Goal: Information Seeking & Learning: Learn about a topic

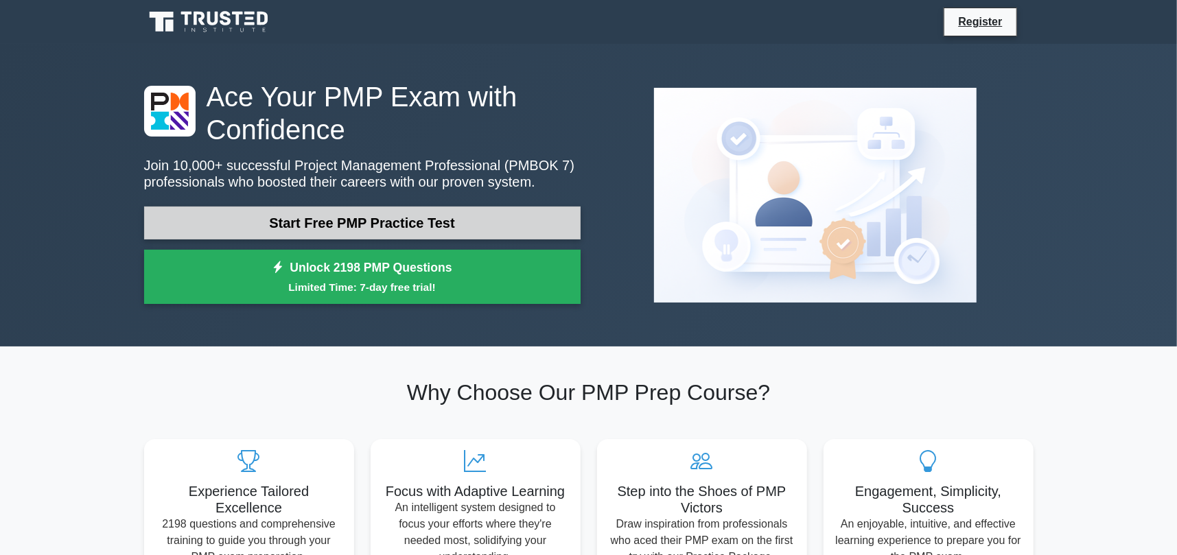
click at [386, 224] on link "Start Free PMP Practice Test" at bounding box center [362, 223] width 436 height 33
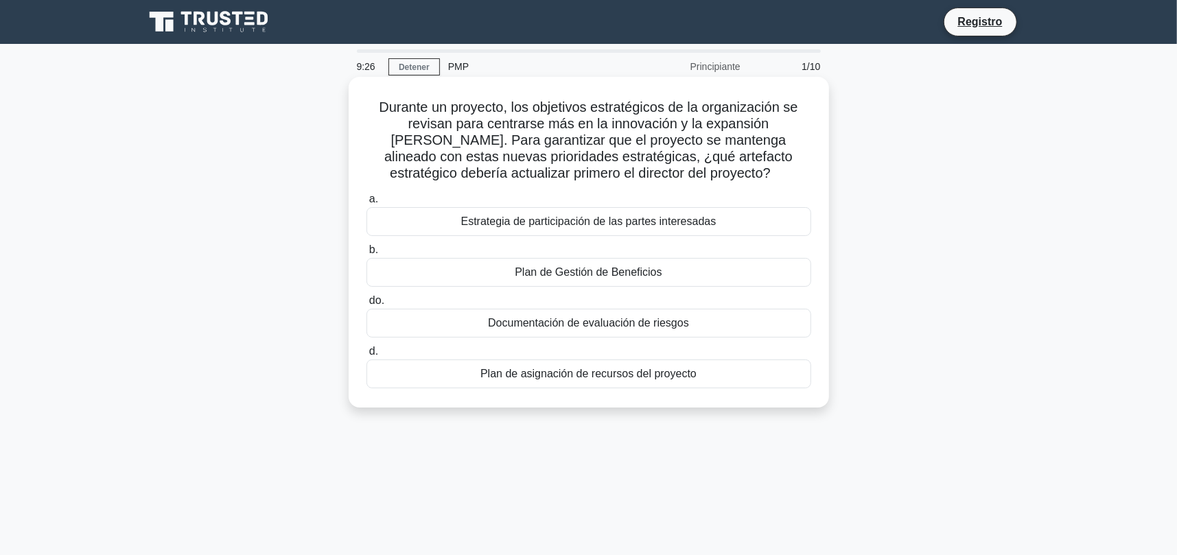
click at [567, 226] on font "Estrategia de participación de las partes interesadas" at bounding box center [588, 221] width 255 height 12
click at [366, 204] on input "a. Estrategia de participación de las partes interesadas" at bounding box center [366, 199] width 0 height 9
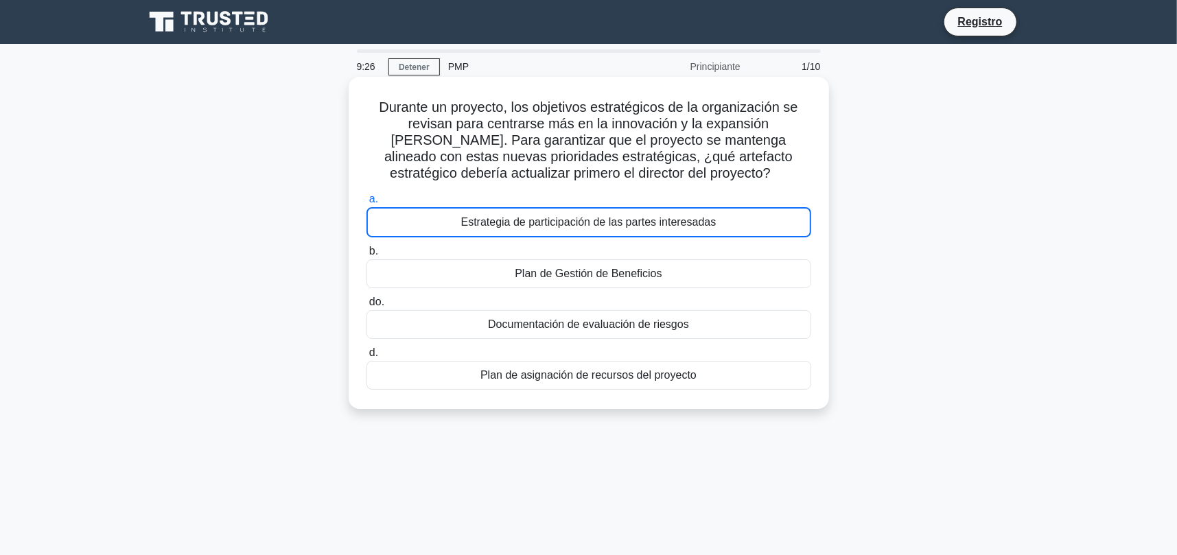
click at [567, 226] on font "Estrategia de participación de las partes interesadas" at bounding box center [588, 222] width 255 height 12
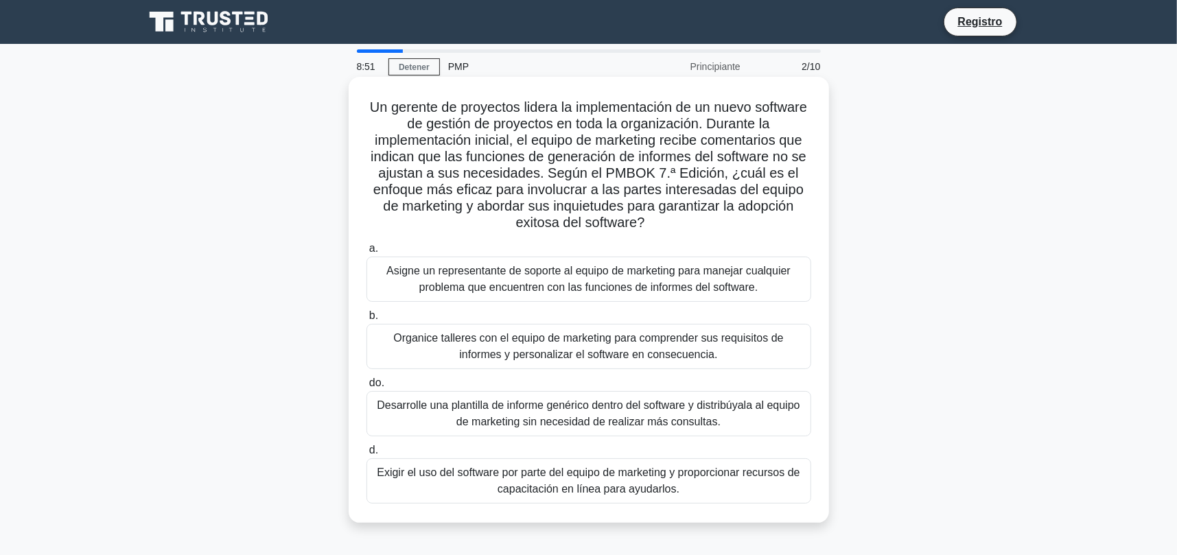
click at [586, 351] on font "Organice talleres con el equipo de marketing para comprender sus requisitos de …" at bounding box center [588, 346] width 390 height 28
click at [366, 320] on input "b. Organice talleres con el equipo de marketing para comprender sus requisitos …" at bounding box center [366, 315] width 0 height 9
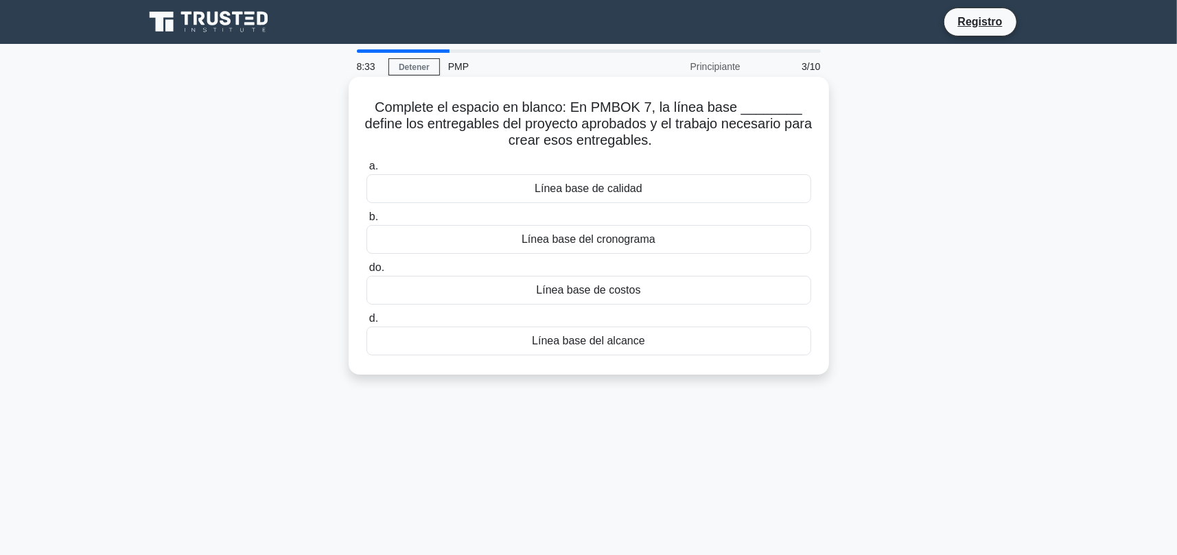
click at [618, 346] on font "Línea base del alcance" at bounding box center [588, 341] width 113 height 12
click at [366, 323] on input "d. Línea base del alcance" at bounding box center [366, 318] width 0 height 9
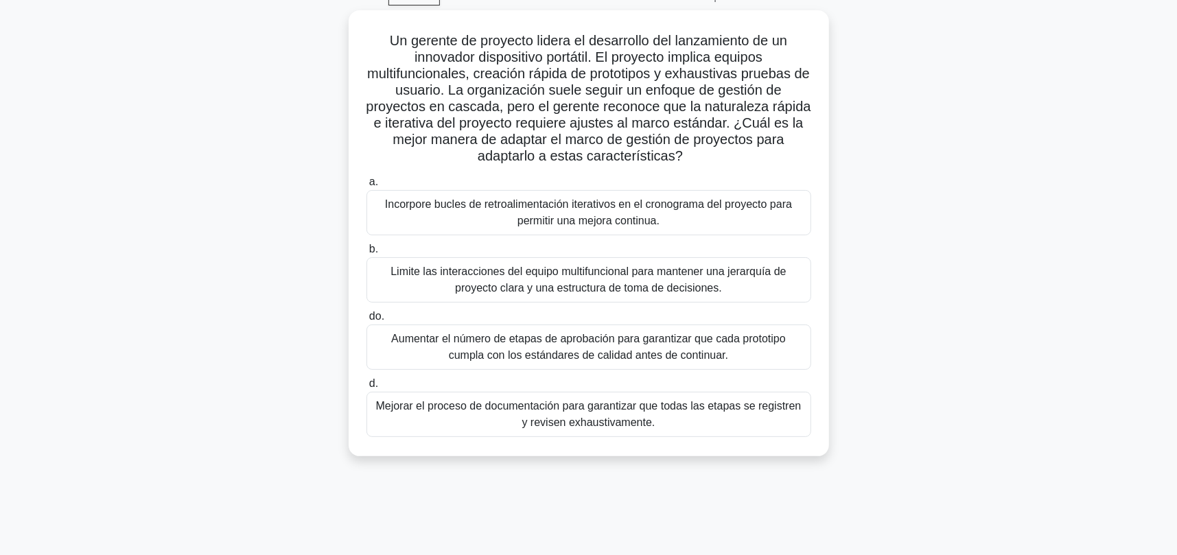
scroll to position [69, 0]
click at [582, 221] on font "Incorpore bucles de retroalimentación iterativos en el cronograma del proyecto …" at bounding box center [588, 210] width 407 height 28
click at [366, 185] on input "a. Incorpore bucles de retroalimentación iterativos en el cronograma del proyec…" at bounding box center [366, 180] width 0 height 9
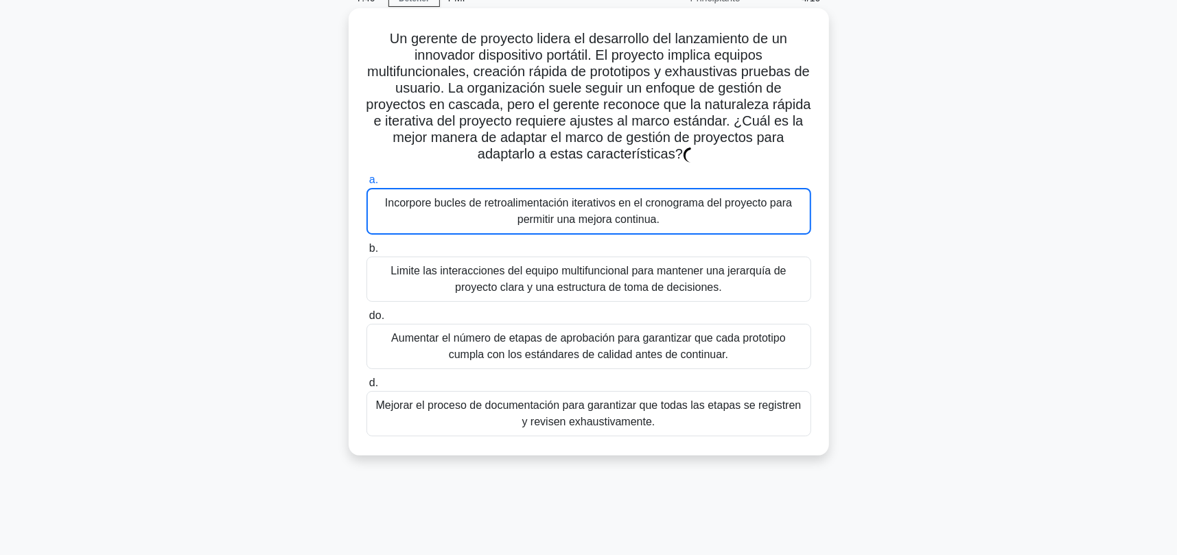
scroll to position [0, 0]
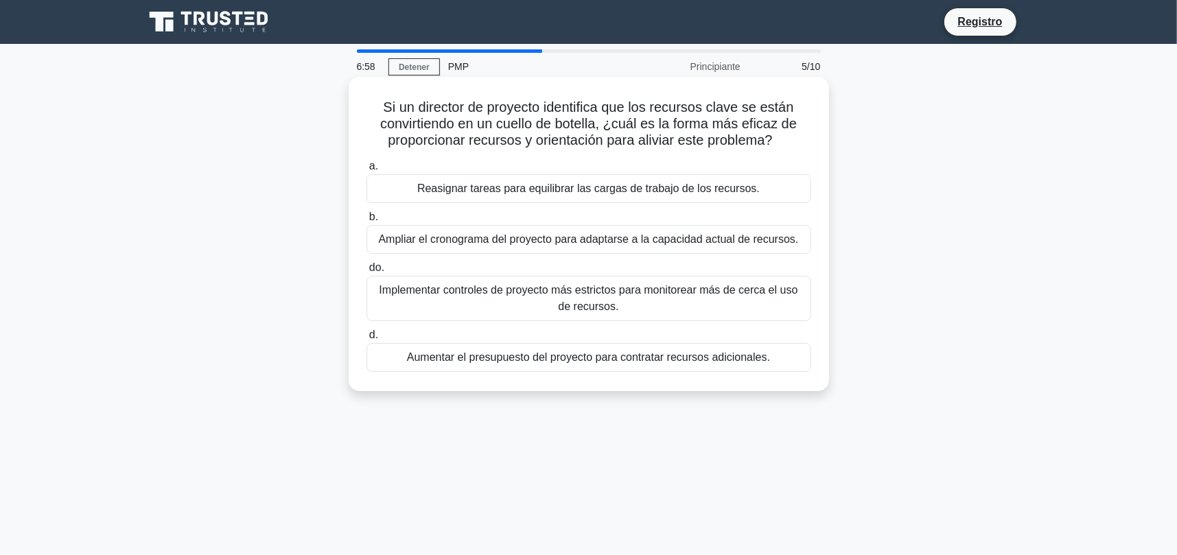
click at [603, 191] on font "Reasignar tareas para equilibrar las cargas de trabajo de los recursos." at bounding box center [588, 189] width 342 height 12
click at [366, 171] on input "a. Reasignar tareas para equilibrar las cargas de trabajo de los recursos." at bounding box center [366, 166] width 0 height 9
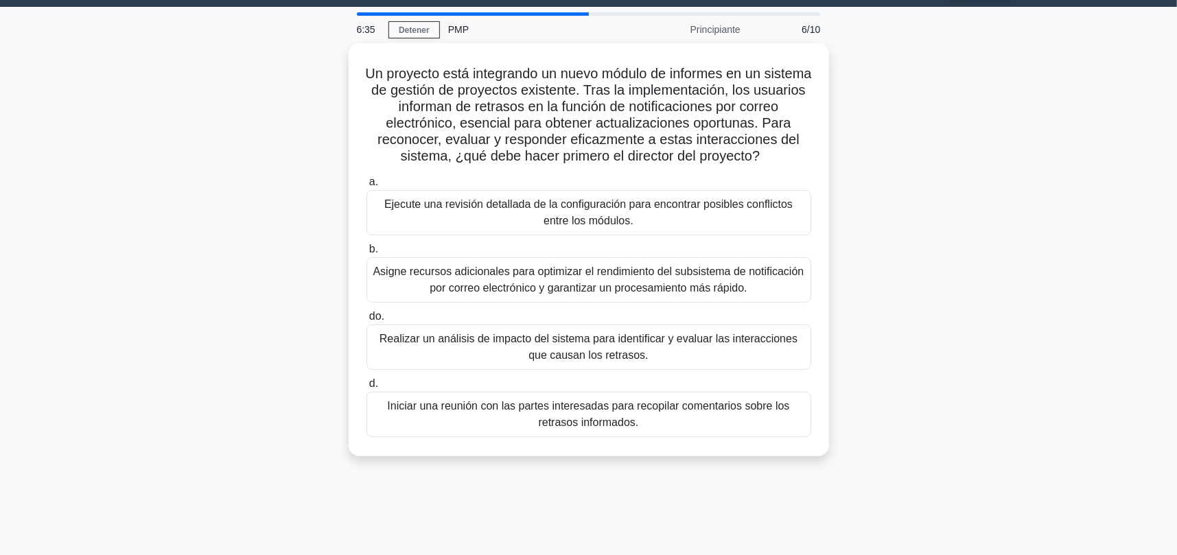
scroll to position [35, 0]
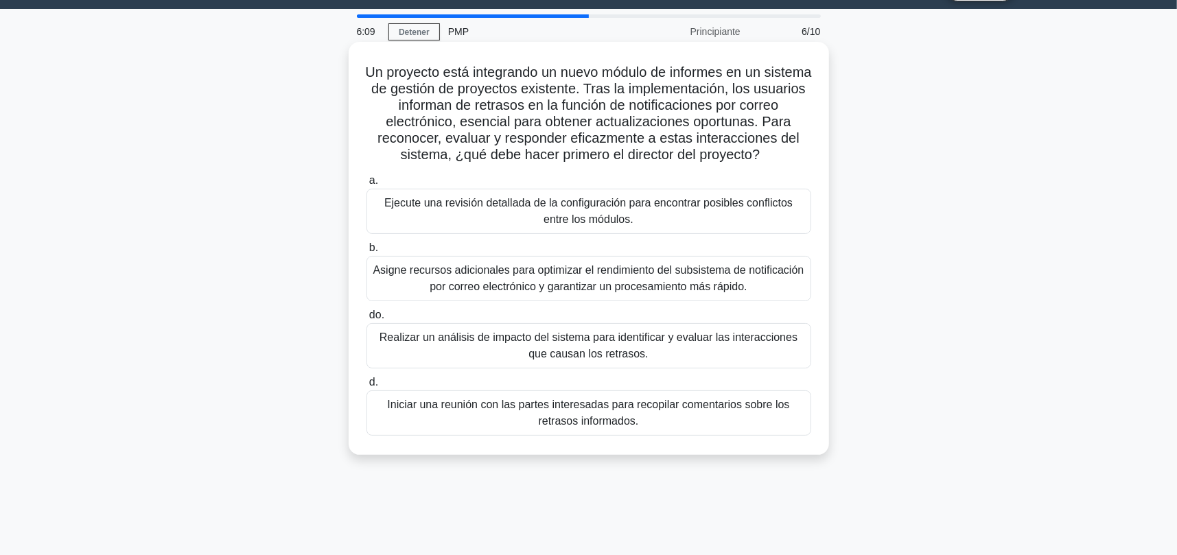
click at [521, 350] on font "Realizar un análisis de impacto del sistema para identificar y evaluar las inte…" at bounding box center [589, 345] width 432 height 33
click at [366, 320] on input "do. Realizar un análisis de impacto del sistema para identificar y evaluar las …" at bounding box center [366, 315] width 0 height 9
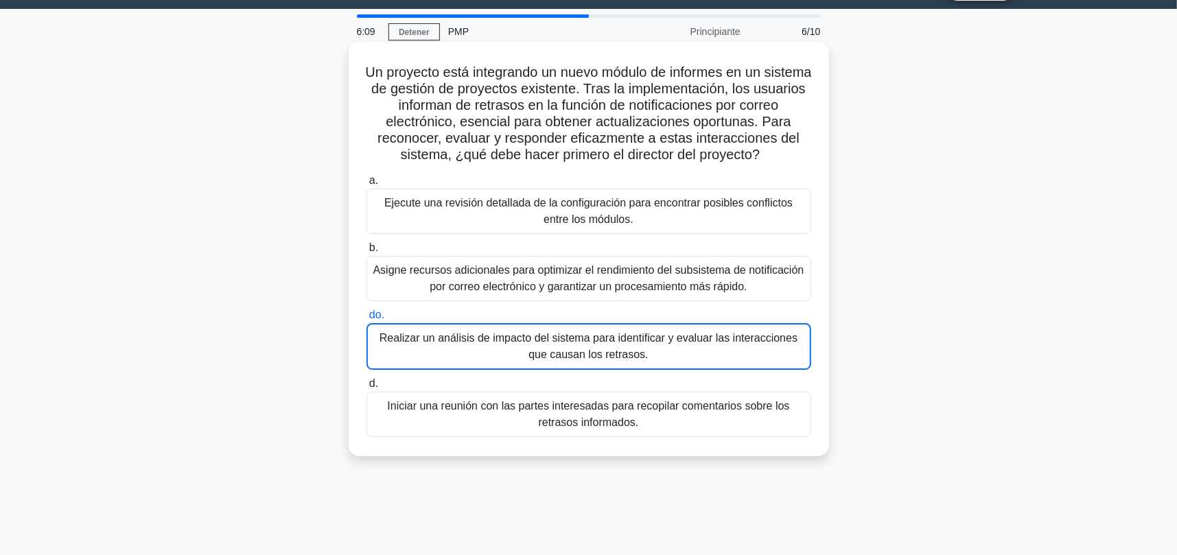
click at [521, 350] on font "Realizar un análisis de impacto del sistema para identificar y evaluar las inte…" at bounding box center [588, 346] width 431 height 33
click at [366, 320] on input "do. Realizar un análisis de impacto del sistema para identificar y evaluar las …" at bounding box center [366, 315] width 0 height 9
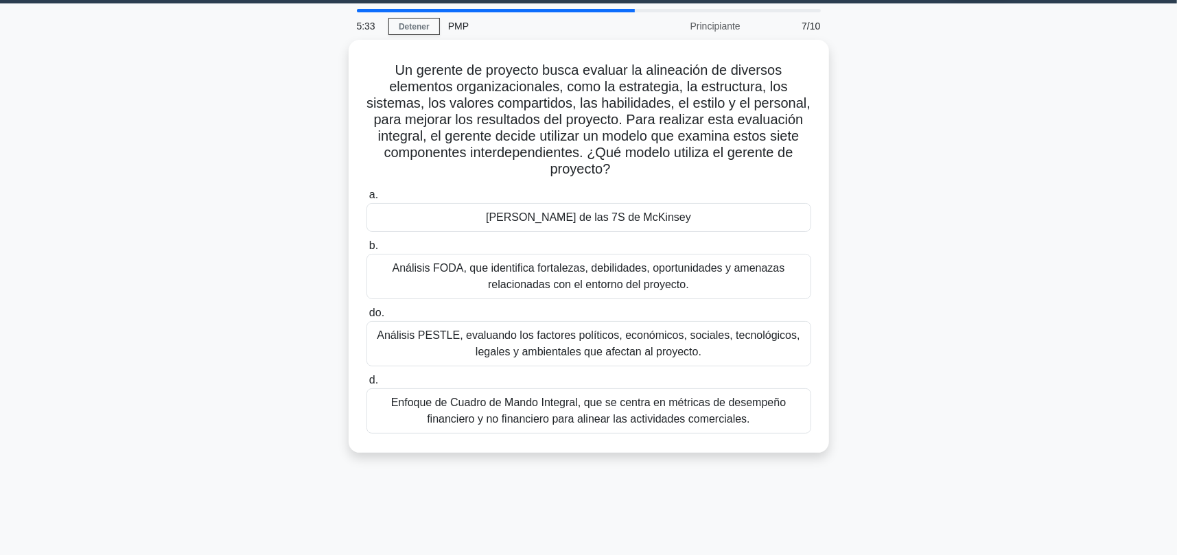
scroll to position [43, 0]
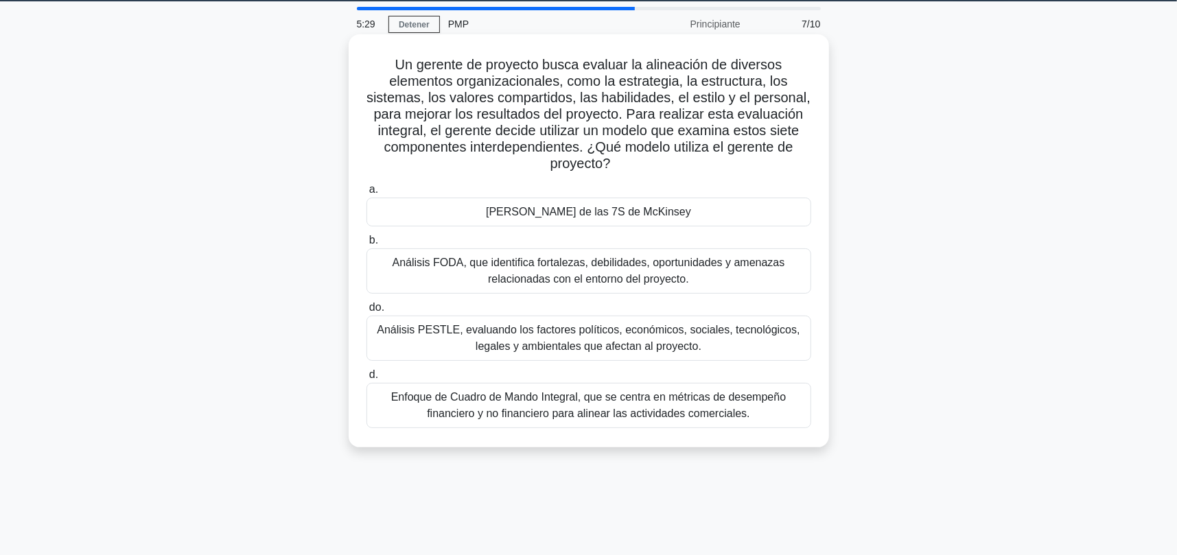
click at [571, 215] on font "Marco de las 7S de McKinsey" at bounding box center [588, 212] width 205 height 12
click at [366, 194] on input "a. Marco de las 7S de McKinsey" at bounding box center [366, 189] width 0 height 9
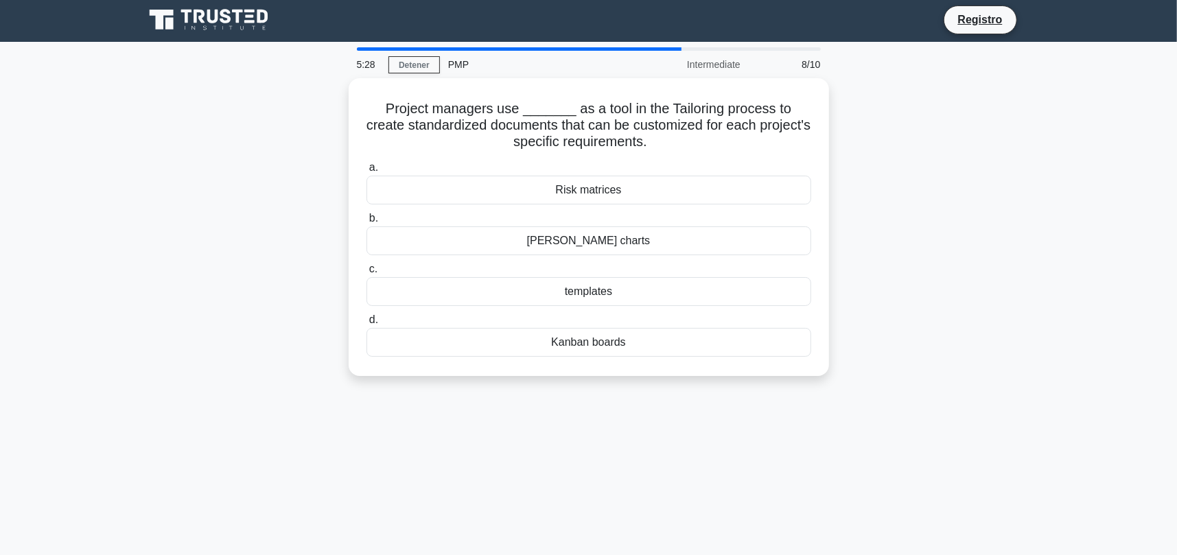
scroll to position [0, 0]
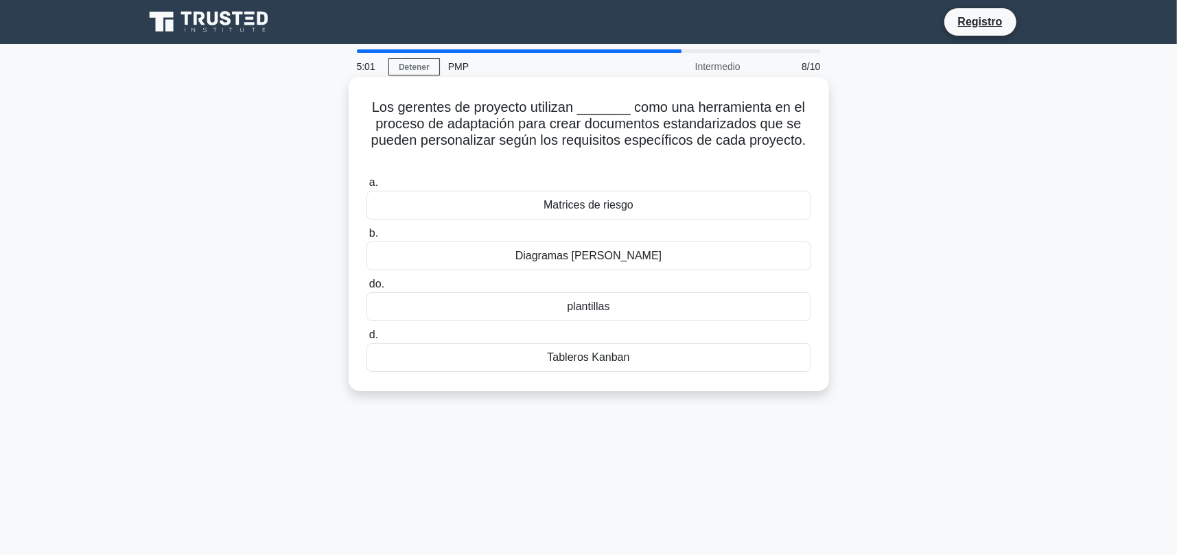
click at [613, 260] on font "Diagramas de Gantt" at bounding box center [588, 256] width 146 height 12
click at [366, 238] on input "b. Diagramas de Gantt" at bounding box center [366, 233] width 0 height 9
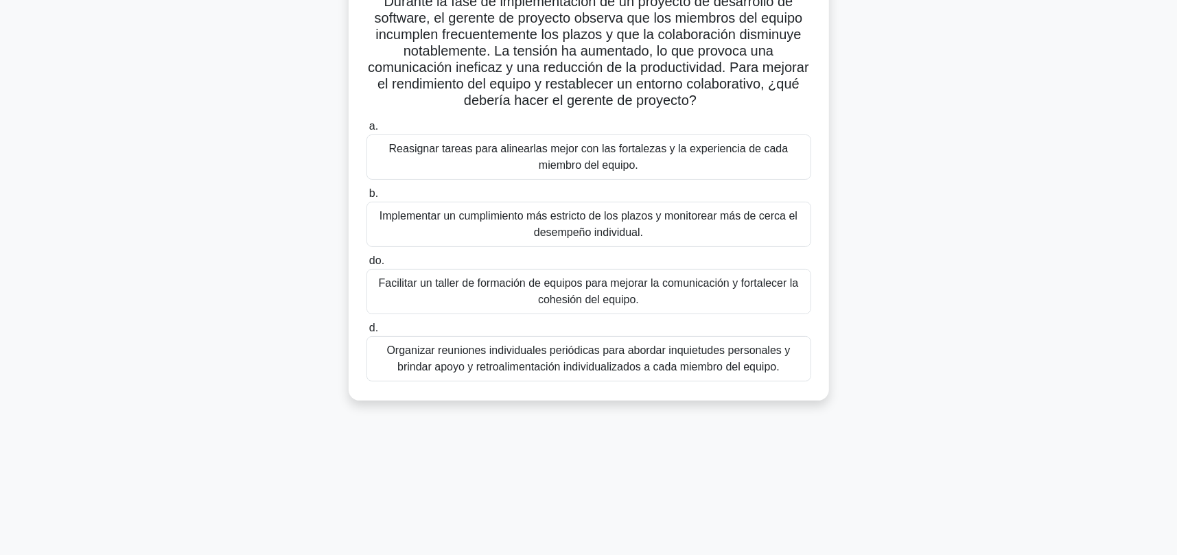
scroll to position [110, 0]
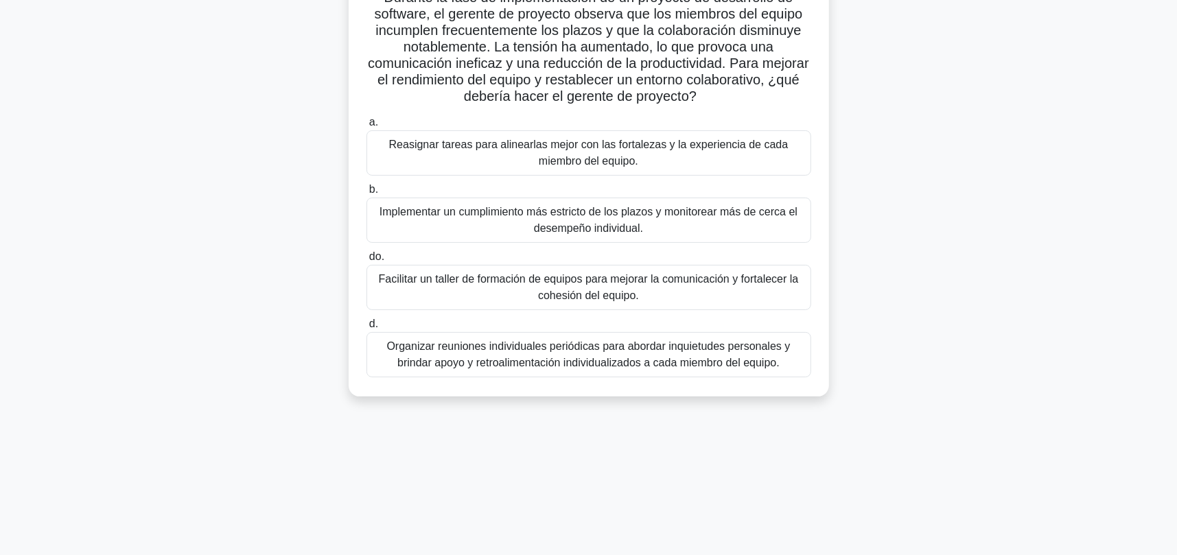
click at [498, 292] on font "Facilitar un taller de formación de equipos para mejorar la comunicación y fort…" at bounding box center [589, 287] width 432 height 33
click at [366, 261] on input "do. Facilitar un taller de formación de equipos para mejorar la comunicación y …" at bounding box center [366, 256] width 0 height 9
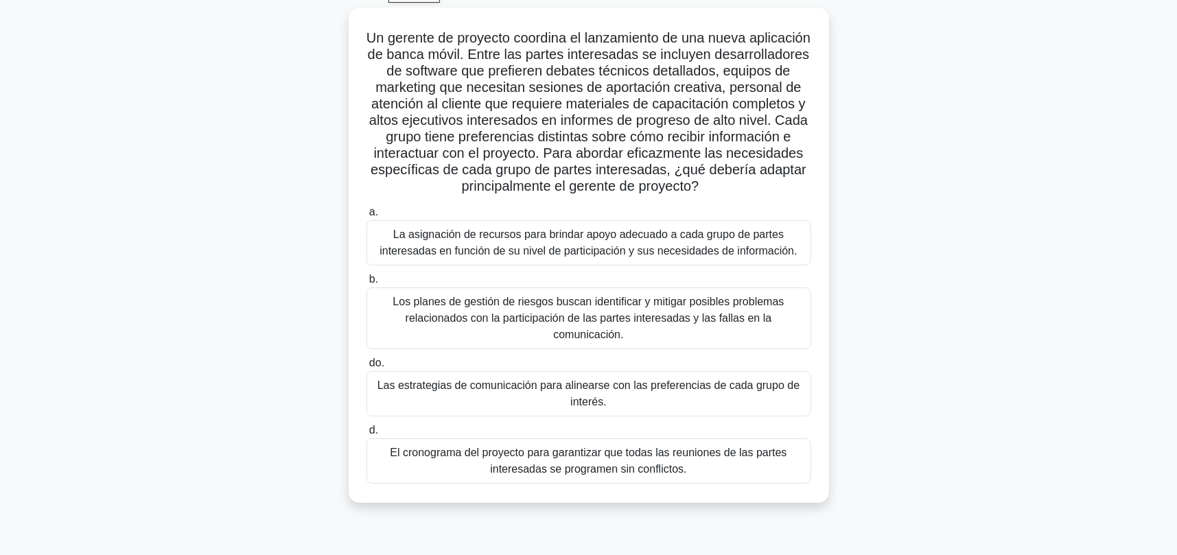
scroll to position [74, 0]
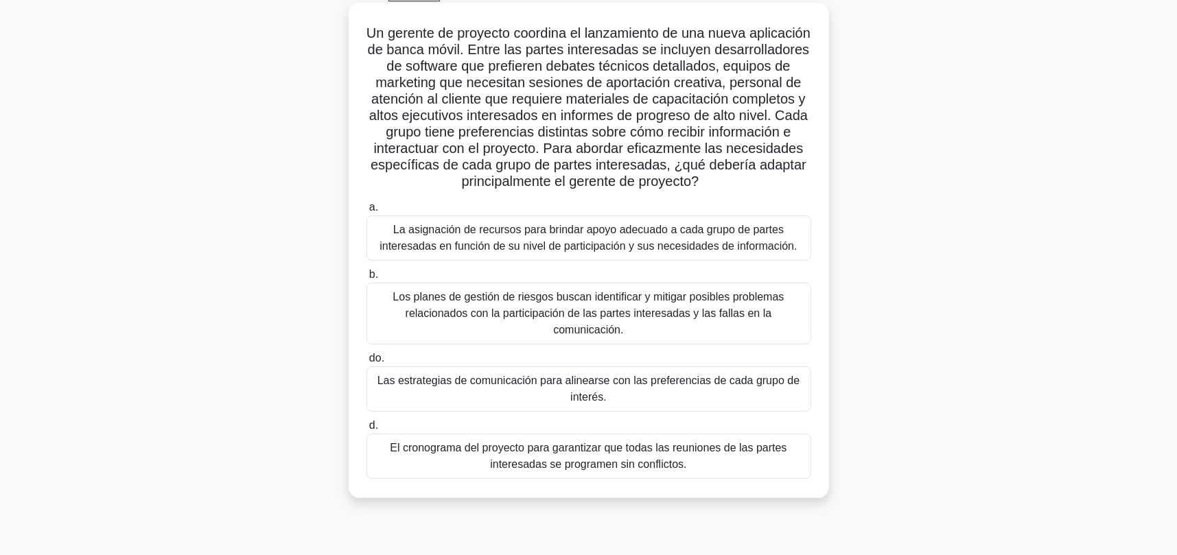
click at [563, 227] on font "La asignación de recursos para brindar apoyo adecuado a cada grupo de partes in…" at bounding box center [587, 238] width 417 height 28
click at [366, 212] on input "a. La asignación de recursos para brindar apoyo adecuado a cada grupo de partes…" at bounding box center [366, 207] width 0 height 9
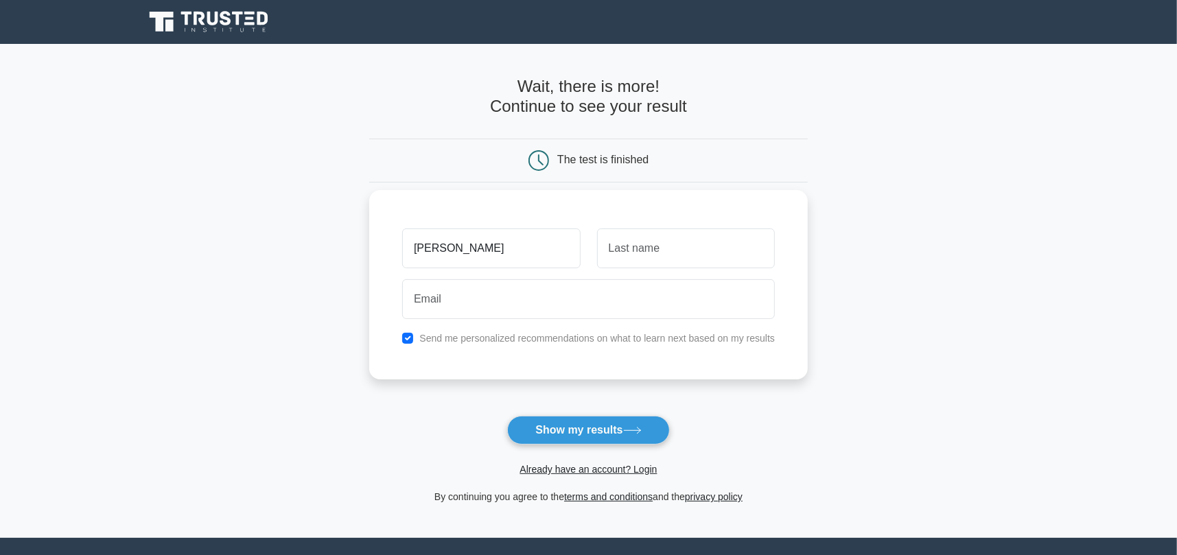
type input "[PERSON_NAME]"
type input "Satillan"
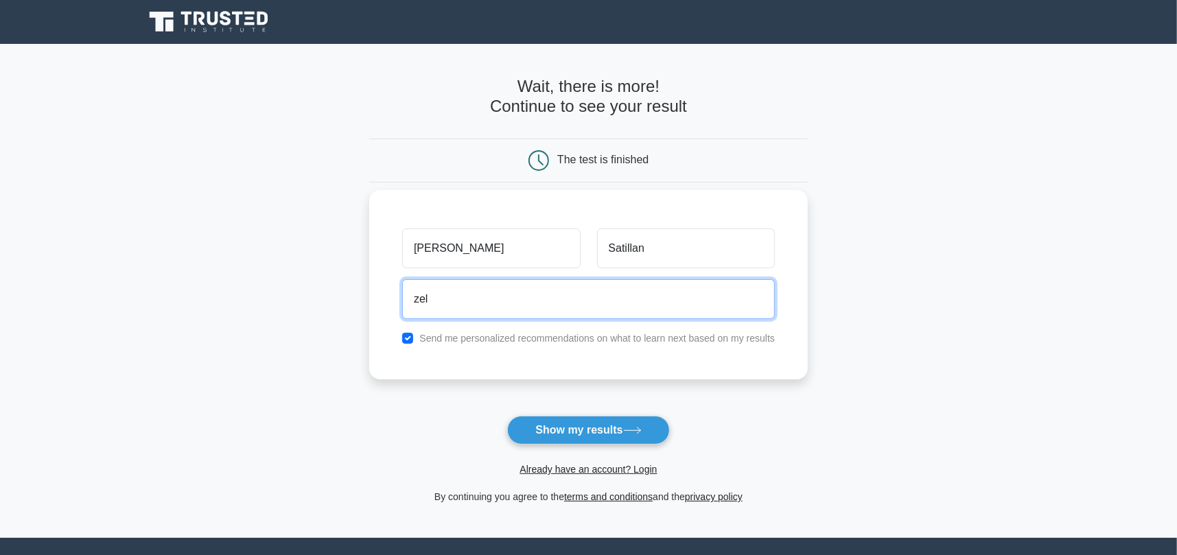
type input "[EMAIL_ADDRESS][DOMAIN_NAME]"
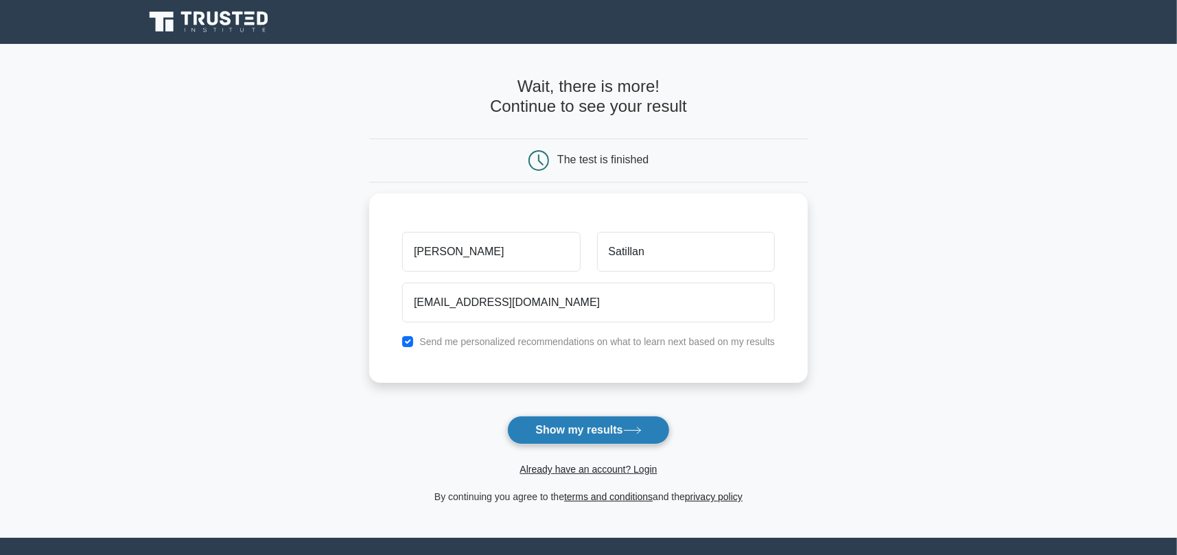
click at [608, 436] on button "Show my results" at bounding box center [588, 430] width 162 height 29
click at [608, 436] on form "Wait, there is more! Continue to see your result The test is finished Omar" at bounding box center [588, 291] width 438 height 428
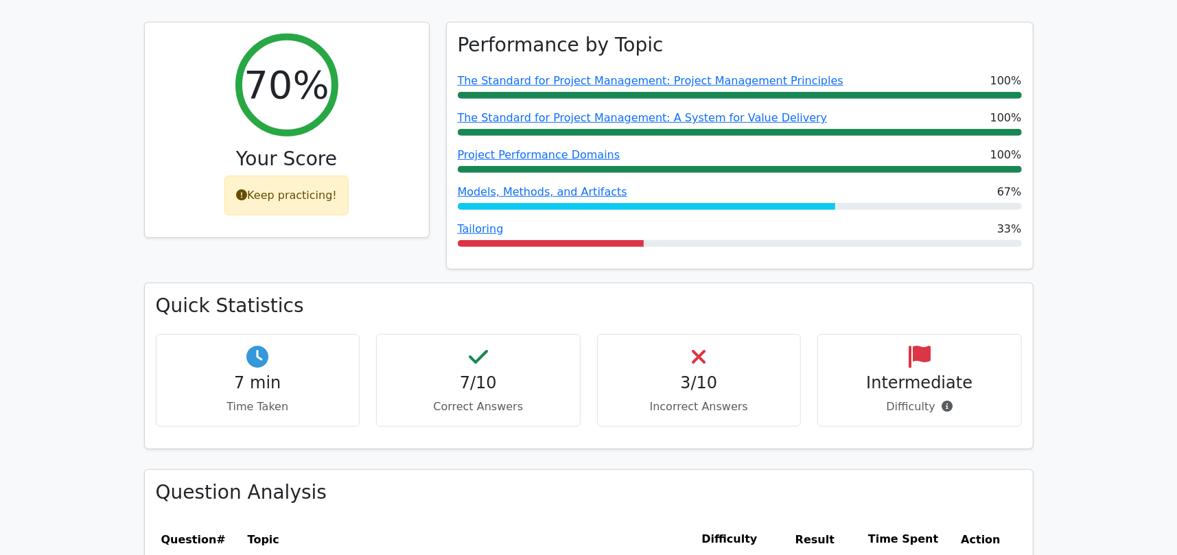
scroll to position [558, 0]
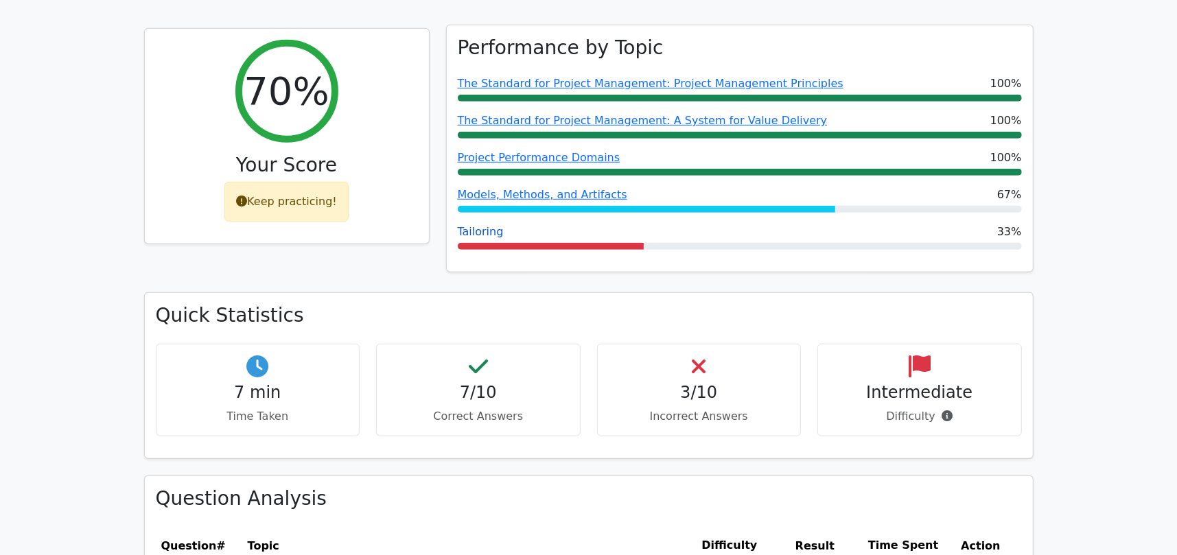
click at [486, 233] on link "Tailoring" at bounding box center [481, 231] width 46 height 13
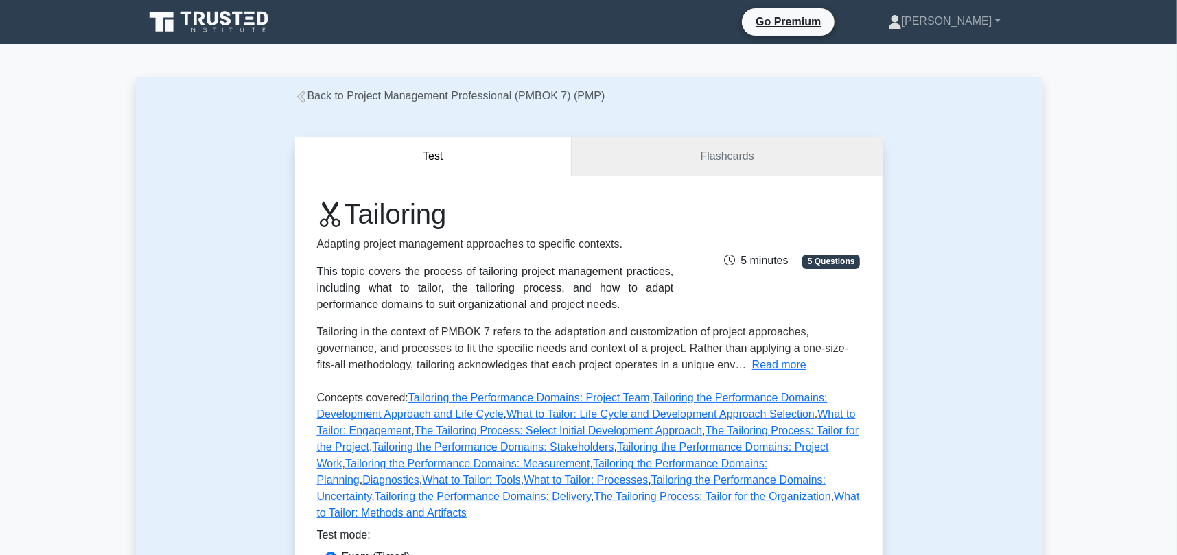
drag, startPoint x: 1015, startPoint y: 1, endPoint x: 1024, endPoint y: 335, distance: 333.6
click at [1024, 335] on div "Test Flashcards Tailoring Adapting project management approaches to specific co…" at bounding box center [589, 394] width 906 height 580
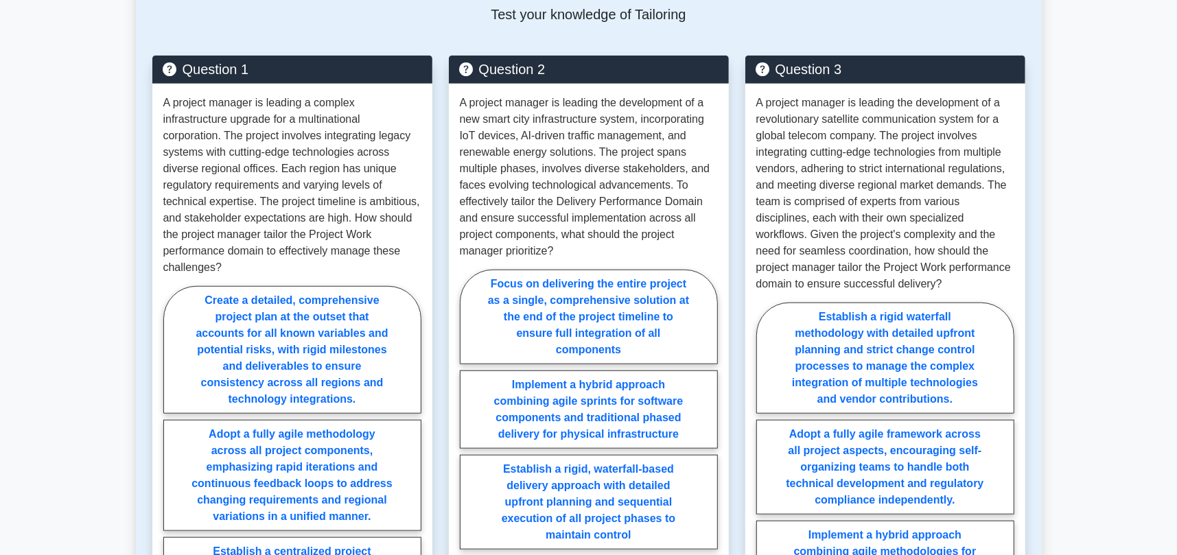
scroll to position [749, 0]
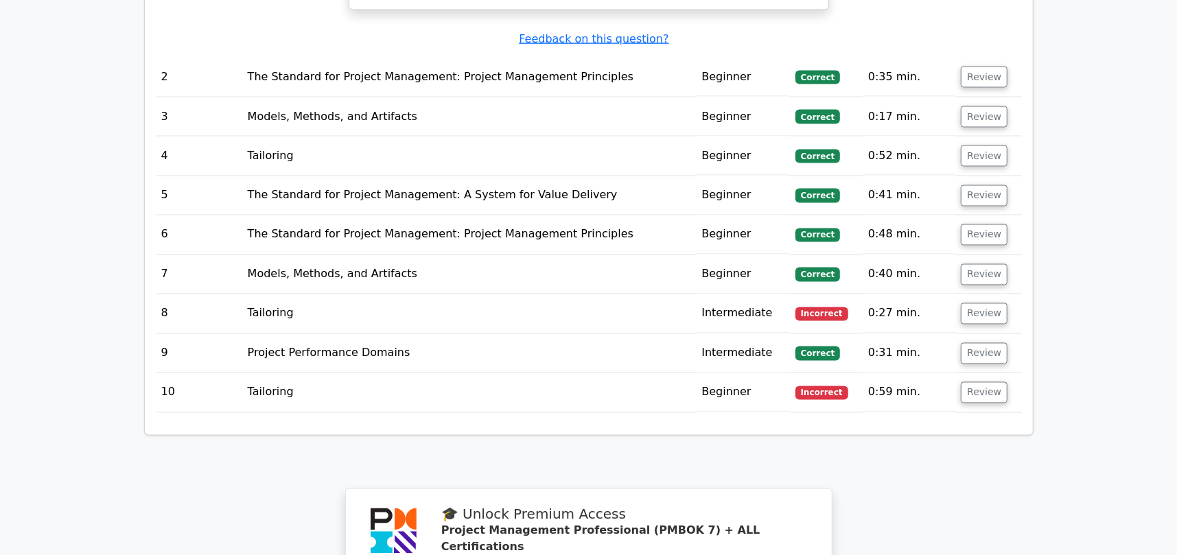
scroll to position [1684, 0]
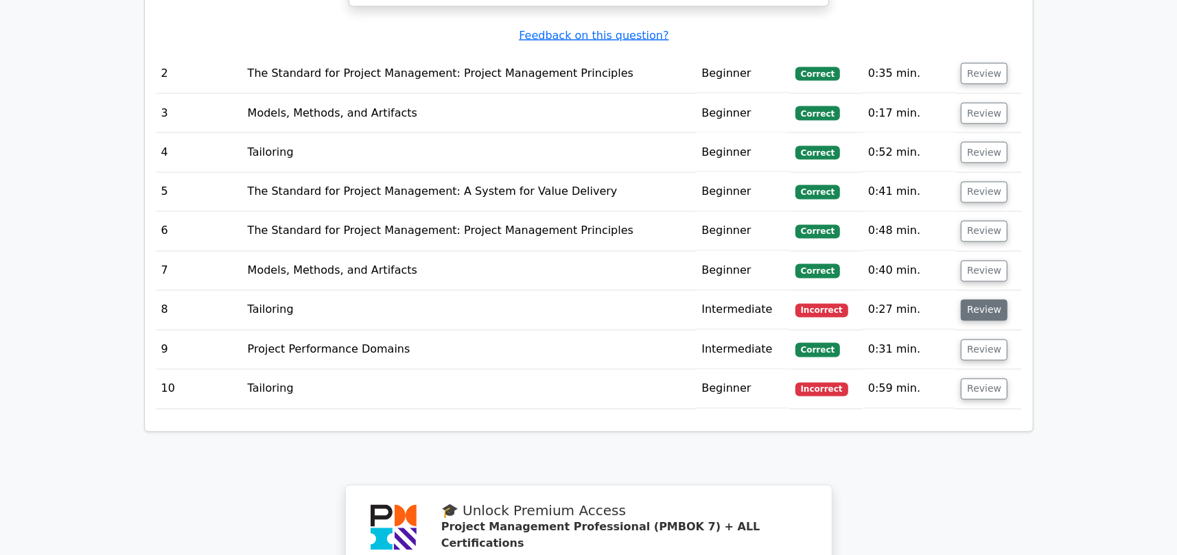
click at [983, 300] on button "Review" at bounding box center [984, 310] width 47 height 21
click at [979, 300] on button "Review" at bounding box center [984, 310] width 47 height 21
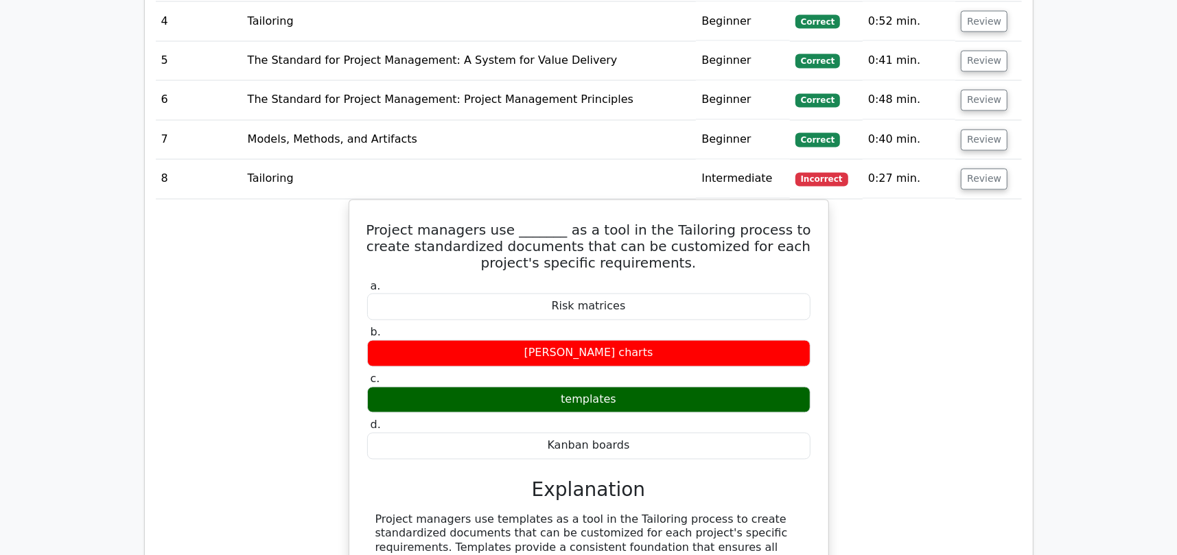
scroll to position [1815, 0]
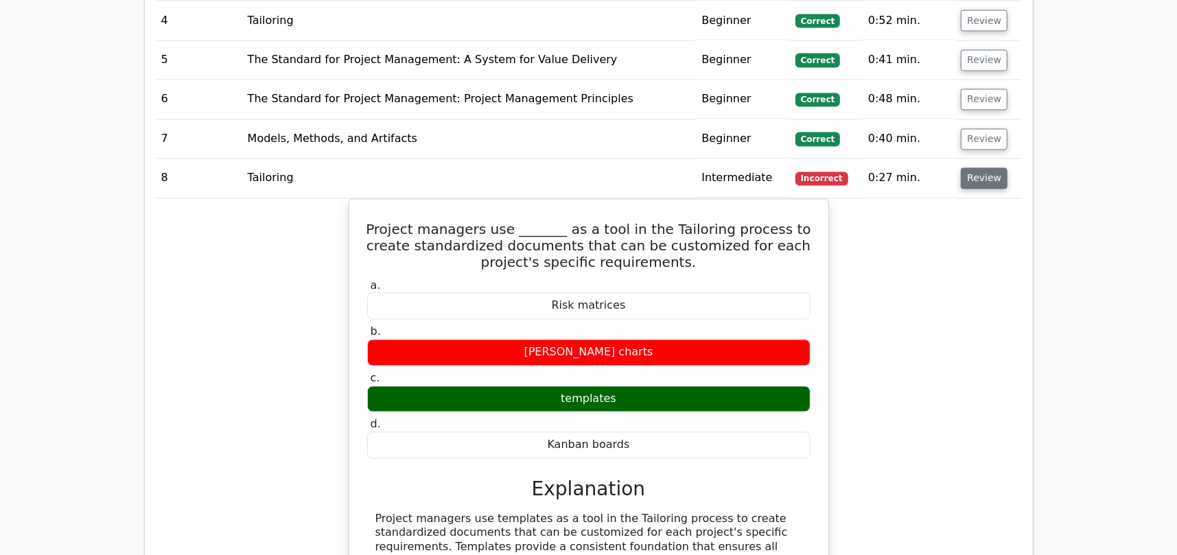
click at [978, 168] on button "Review" at bounding box center [984, 178] width 47 height 21
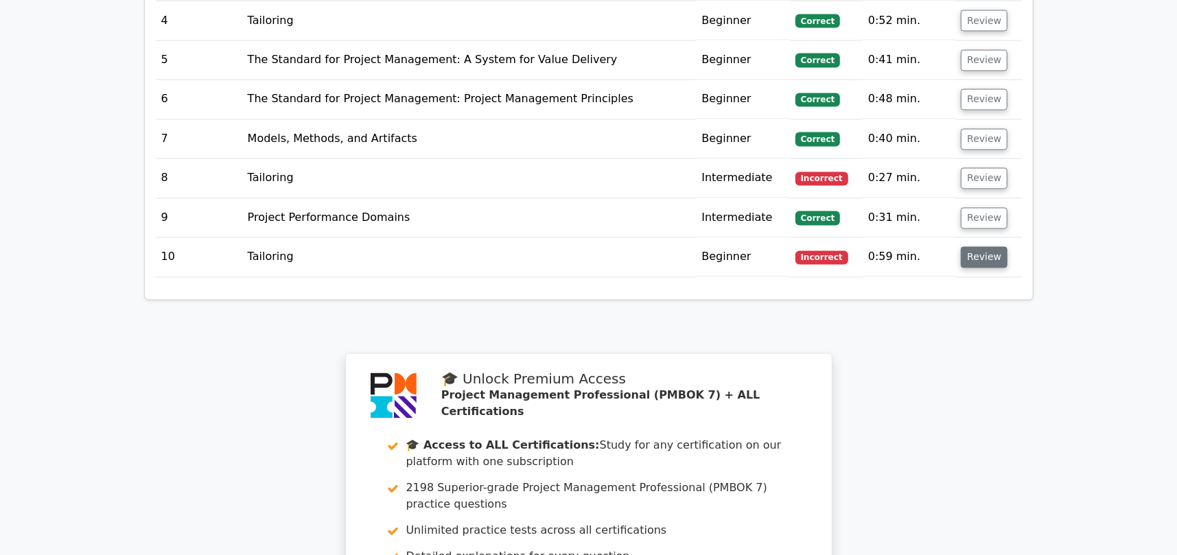
click at [961, 247] on button "Review" at bounding box center [984, 257] width 47 height 21
click at [983, 247] on button "Review" at bounding box center [984, 257] width 47 height 21
click at [980, 247] on button "Review" at bounding box center [984, 257] width 47 height 21
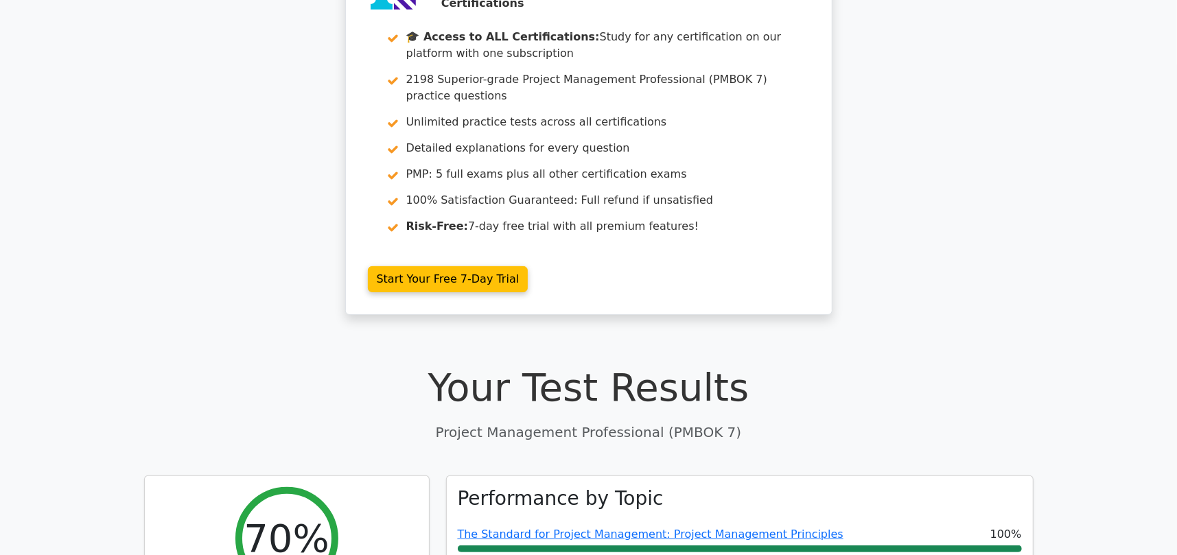
scroll to position [0, 0]
